Goal: Information Seeking & Learning: Learn about a topic

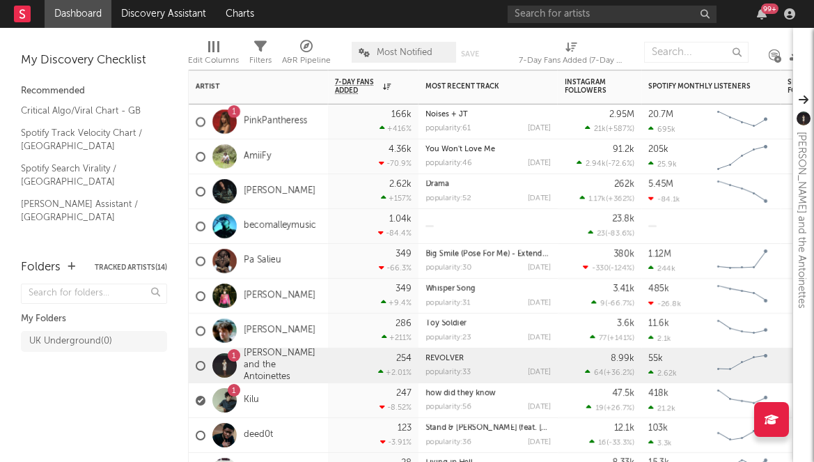
click at [327, 370] on div "1 Sofia and the Antoinettes" at bounding box center [258, 365] width 139 height 35
click at [328, 386] on div "247 -8.52 %" at bounding box center [373, 400] width 91 height 35
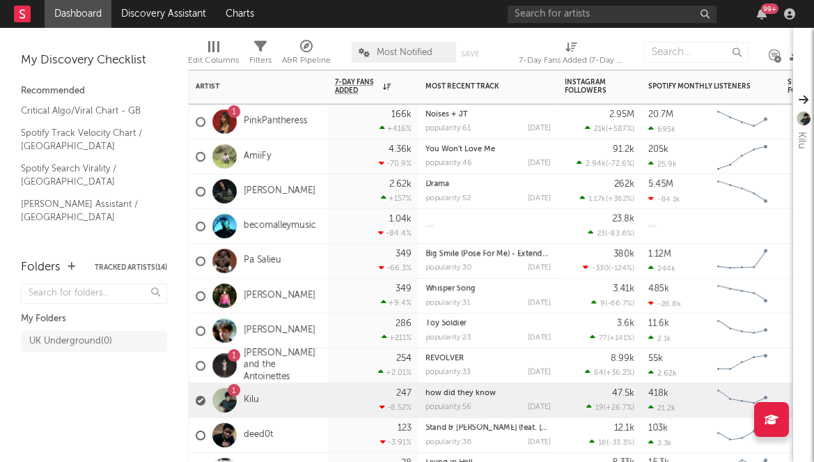
click at [332, 132] on div "166k +416 %" at bounding box center [373, 121] width 91 height 35
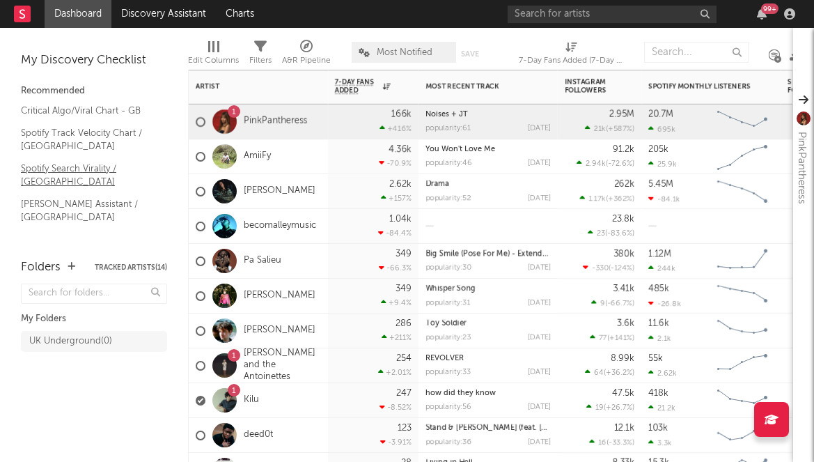
scroll to position [13, 0]
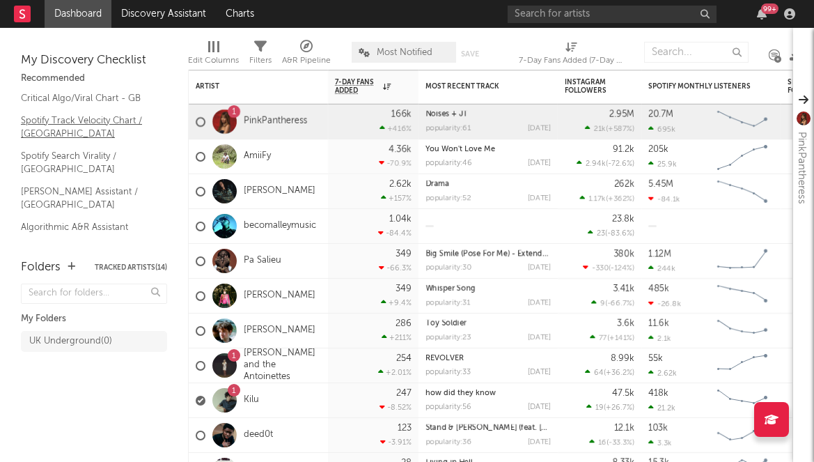
click at [83, 130] on link "Spotify Track Velocity Chart / [GEOGRAPHIC_DATA]" at bounding box center [87, 127] width 132 height 29
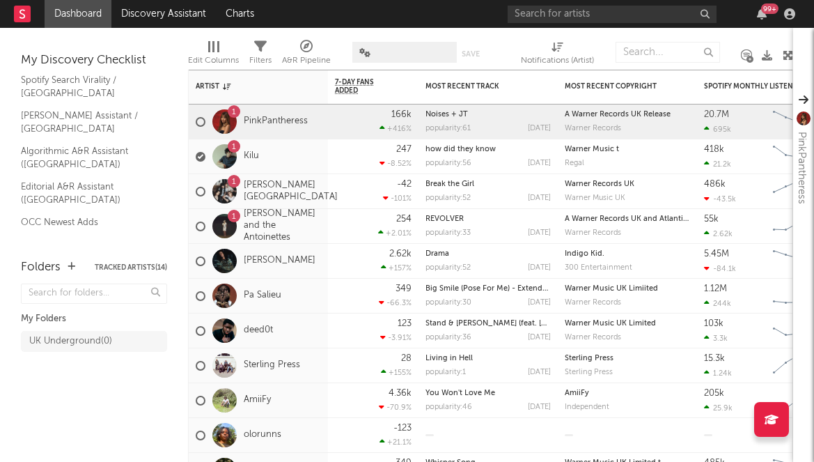
scroll to position [91, 0]
click at [118, 176] on link "Editorial A&R Assistant ([GEOGRAPHIC_DATA])" at bounding box center [87, 190] width 132 height 29
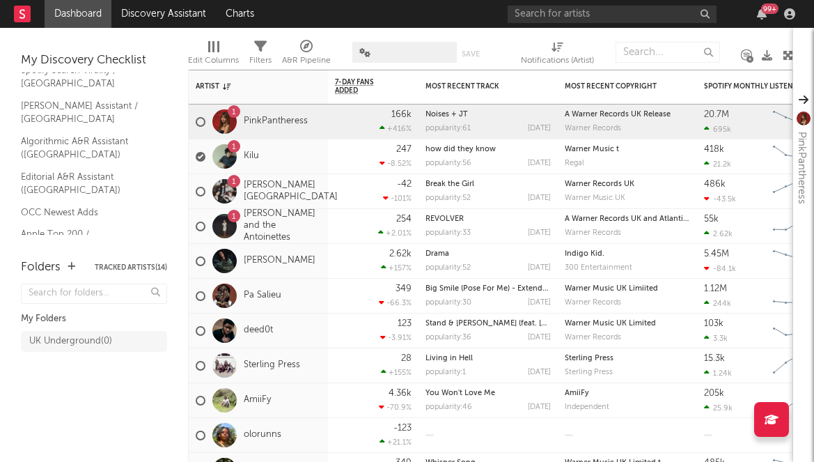
scroll to position [0, 0]
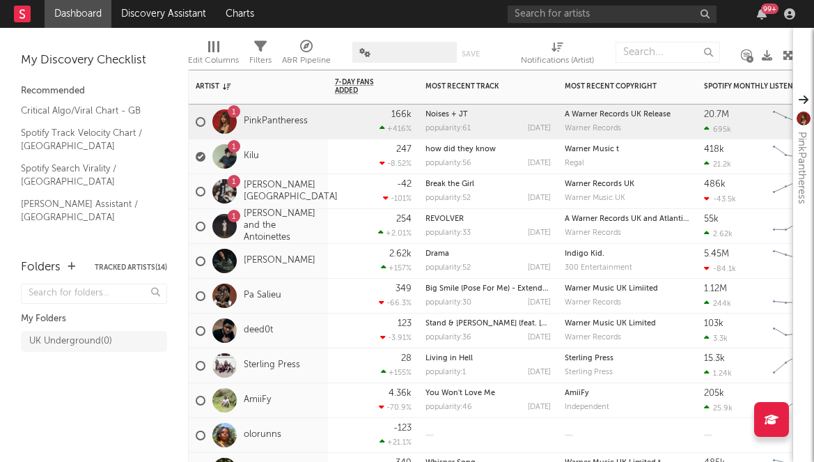
click at [322, 125] on div "1 PinkPantheress" at bounding box center [258, 121] width 139 height 35
click at [333, 149] on div "247 -8.52 %" at bounding box center [373, 156] width 91 height 35
